Goal: Complete application form

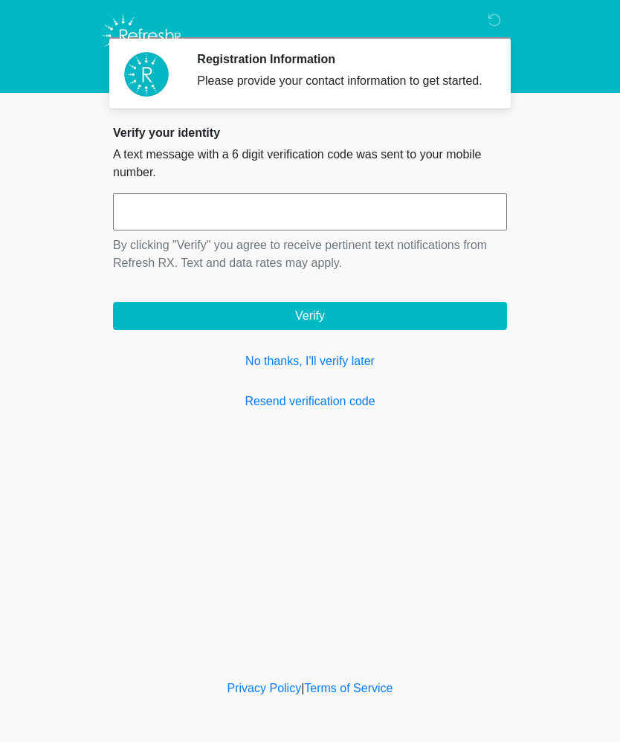
click at [416, 734] on div "Privacy Policy | Terms of Service" at bounding box center [310, 710] width 620 height 62
click at [414, 735] on div "Privacy Policy | Terms of Service" at bounding box center [310, 710] width 620 height 62
click at [459, 230] on input "text" at bounding box center [310, 211] width 394 height 37
type input "******"
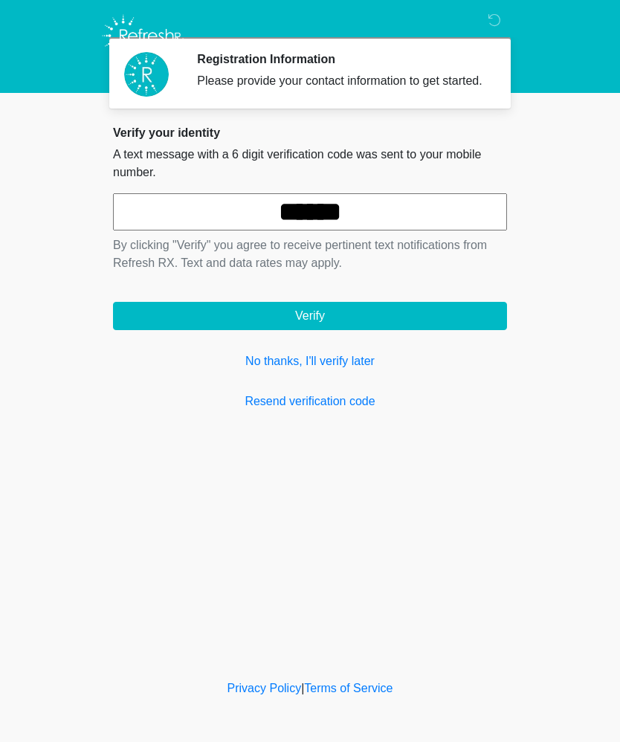
click at [424, 324] on button "Verify" at bounding box center [310, 316] width 394 height 28
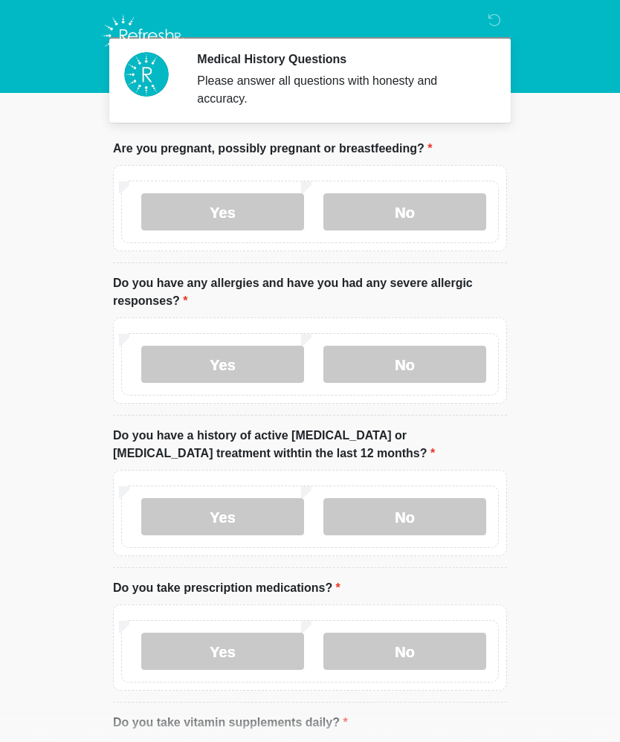
click at [429, 221] on label "No" at bounding box center [404, 211] width 163 height 37
click at [443, 372] on label "No" at bounding box center [404, 364] width 163 height 37
click at [466, 511] on label "No" at bounding box center [404, 516] width 163 height 37
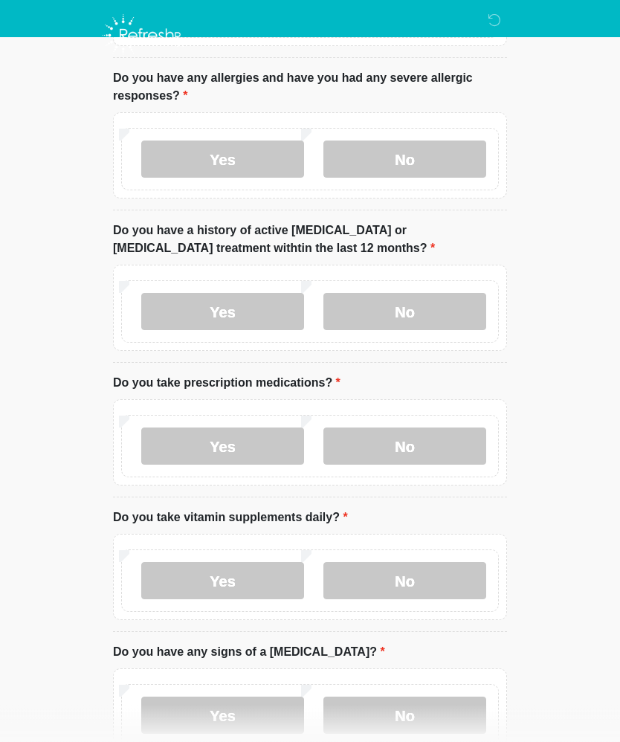
scroll to position [194, 0]
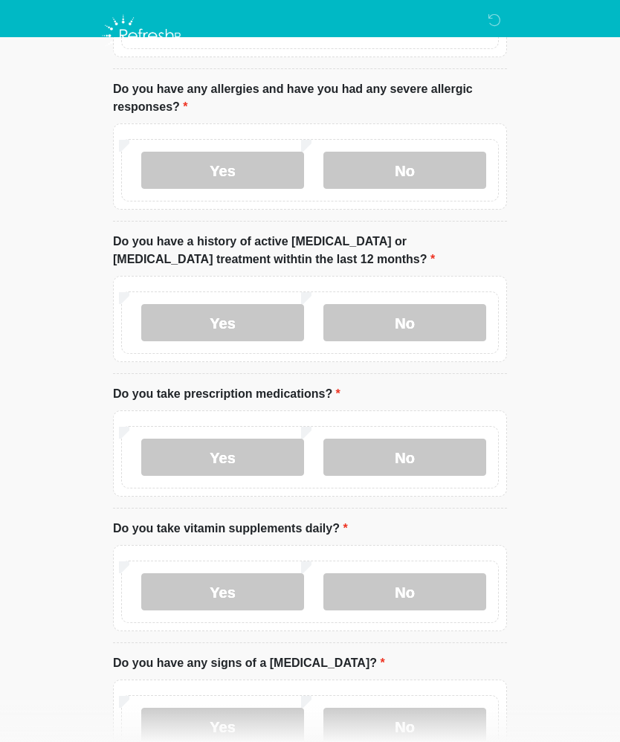
click at [227, 474] on label "Yes" at bounding box center [222, 457] width 163 height 37
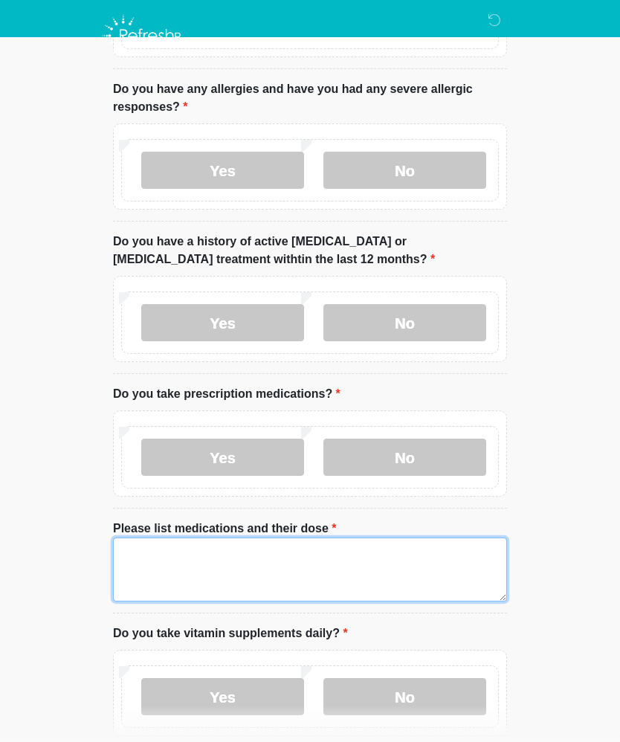
click at [265, 566] on textarea "Please list medications and their dose" at bounding box center [310, 569] width 394 height 64
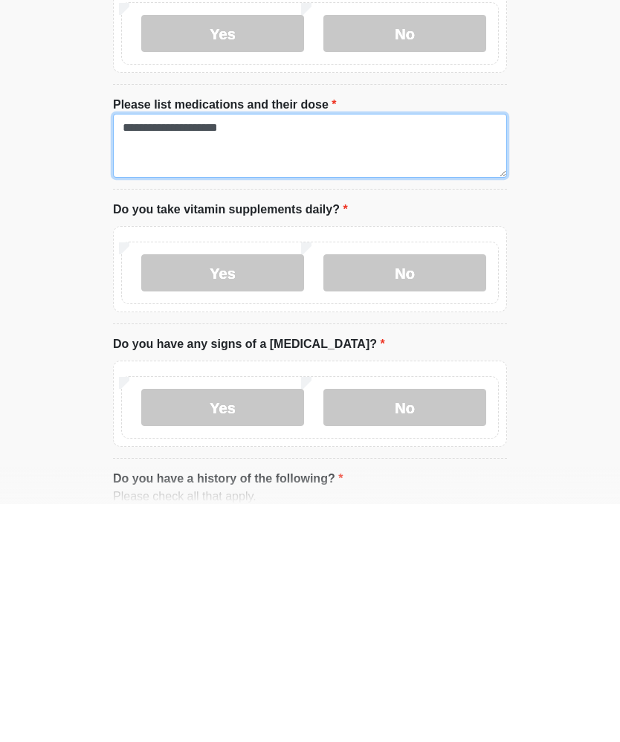
scroll to position [381, 0]
type textarea "**********"
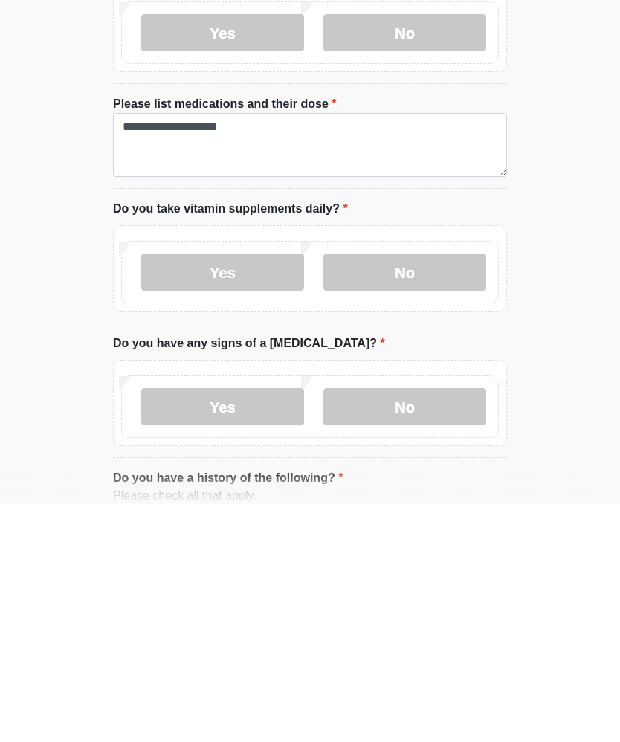
click at [431, 491] on label "No" at bounding box center [404, 509] width 163 height 37
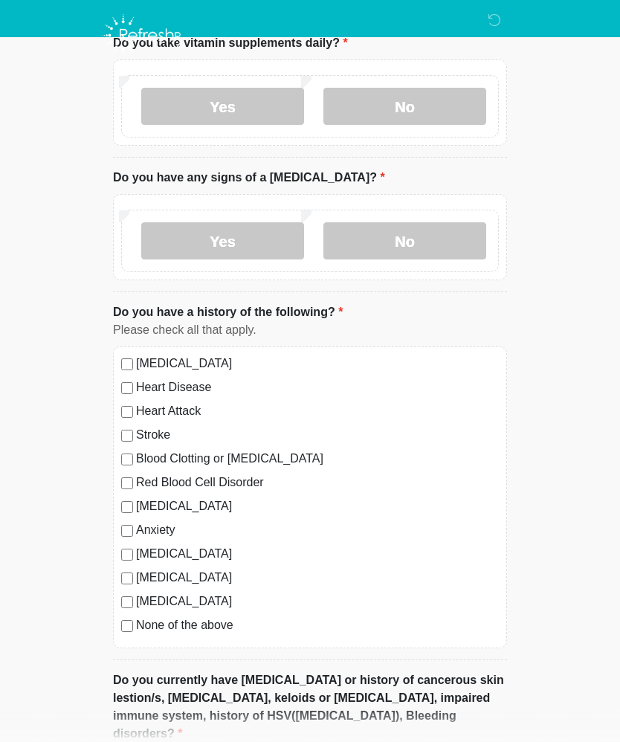
click at [450, 233] on label "No" at bounding box center [404, 241] width 163 height 37
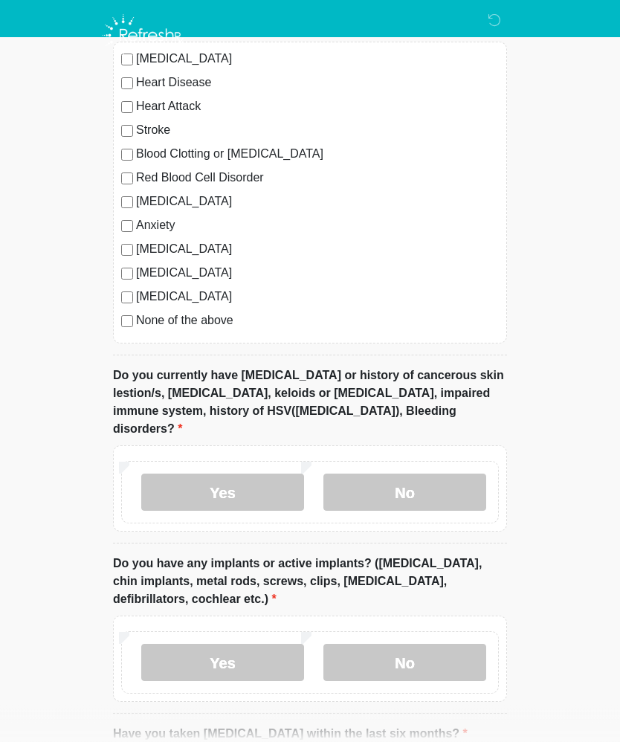
click at [445, 474] on label "No" at bounding box center [404, 492] width 163 height 37
click at [465, 653] on label "No" at bounding box center [404, 662] width 163 height 37
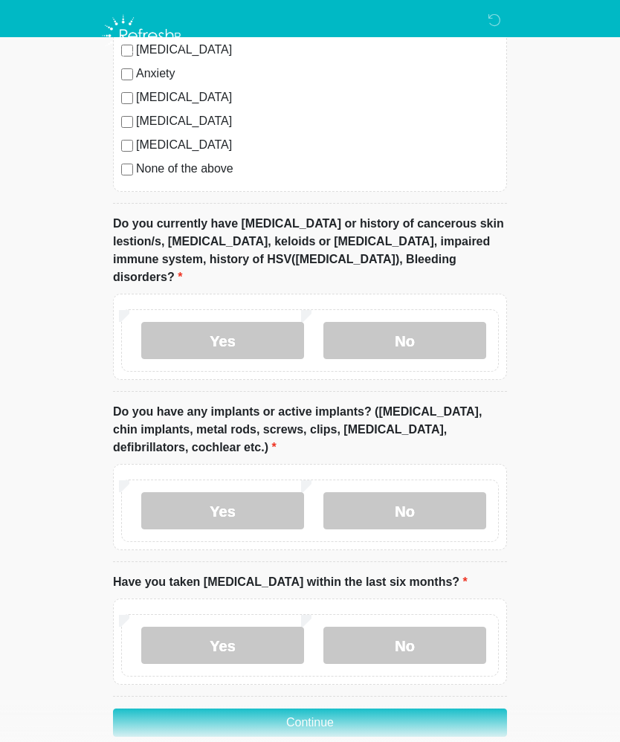
scroll to position [1243, 0]
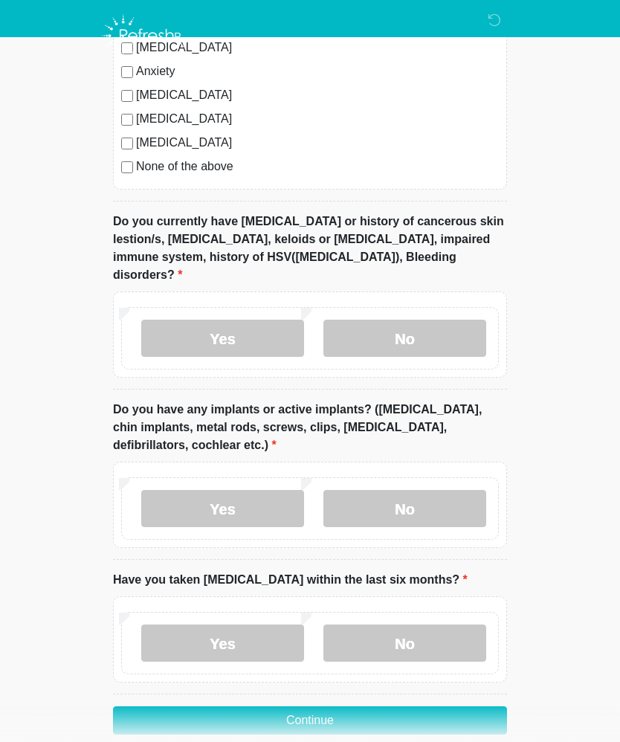
click at [454, 624] on label "No" at bounding box center [404, 642] width 163 height 37
click at [450, 706] on button "Continue" at bounding box center [310, 720] width 394 height 28
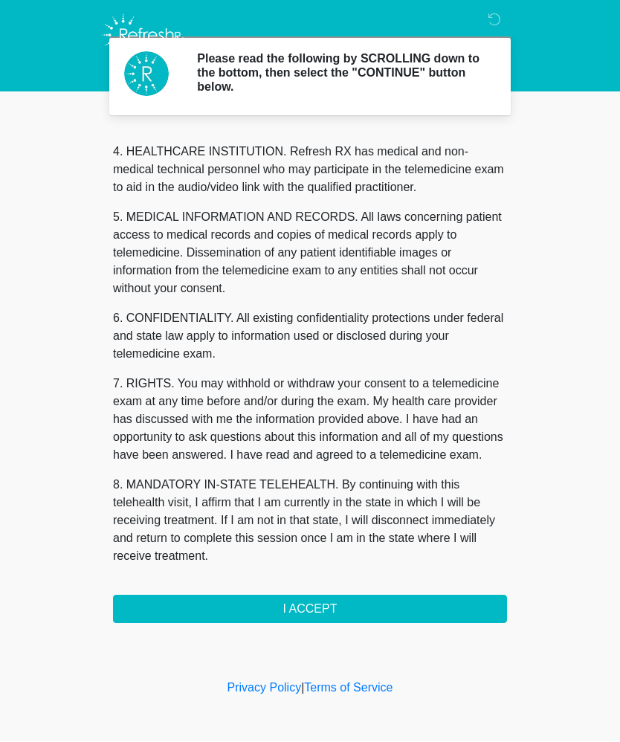
scroll to position [418, 0]
click at [346, 610] on button "I ACCEPT" at bounding box center [310, 609] width 394 height 28
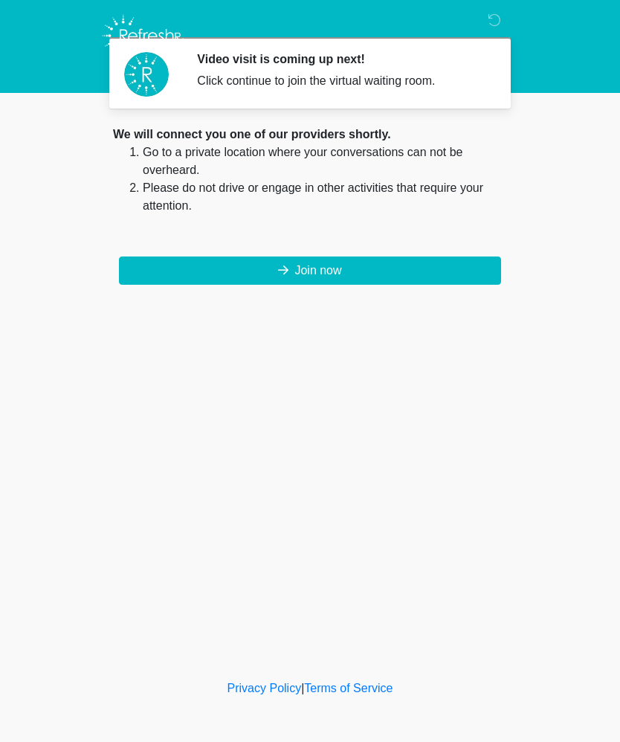
click at [398, 270] on button "Join now" at bounding box center [310, 270] width 382 height 28
